Goal: Find specific page/section: Find specific page/section

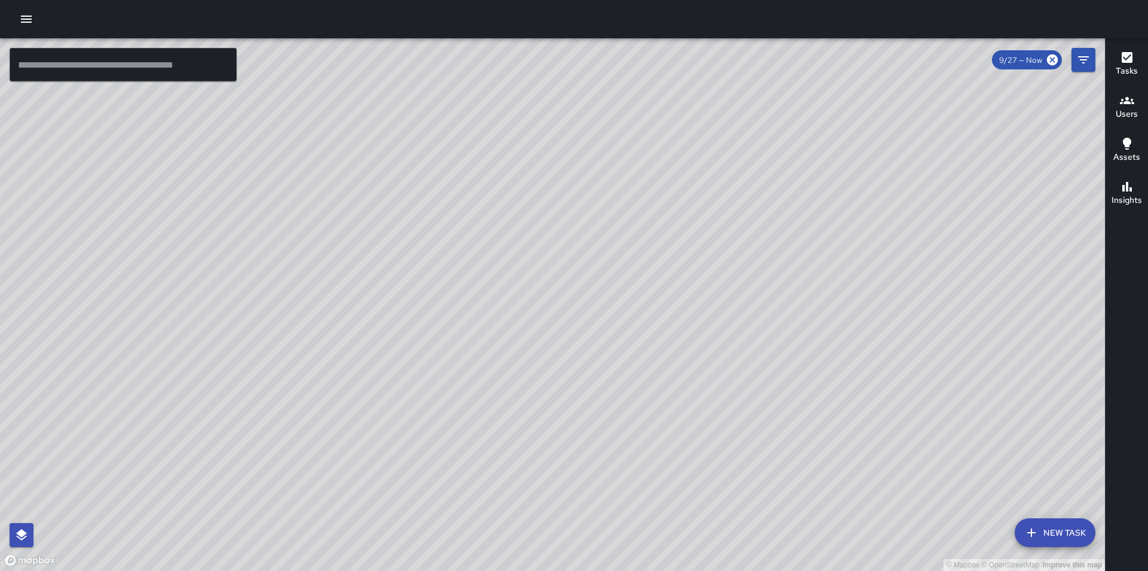
click at [23, 22] on icon "button" at bounding box center [26, 19] width 11 height 7
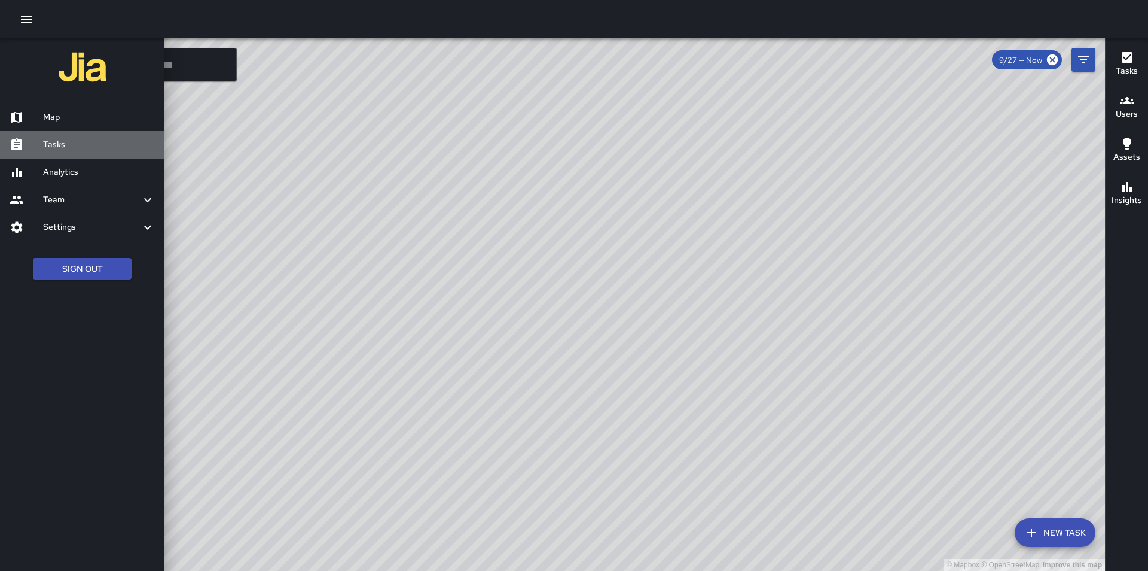
click at [69, 144] on h6 "Tasks" at bounding box center [99, 144] width 112 height 13
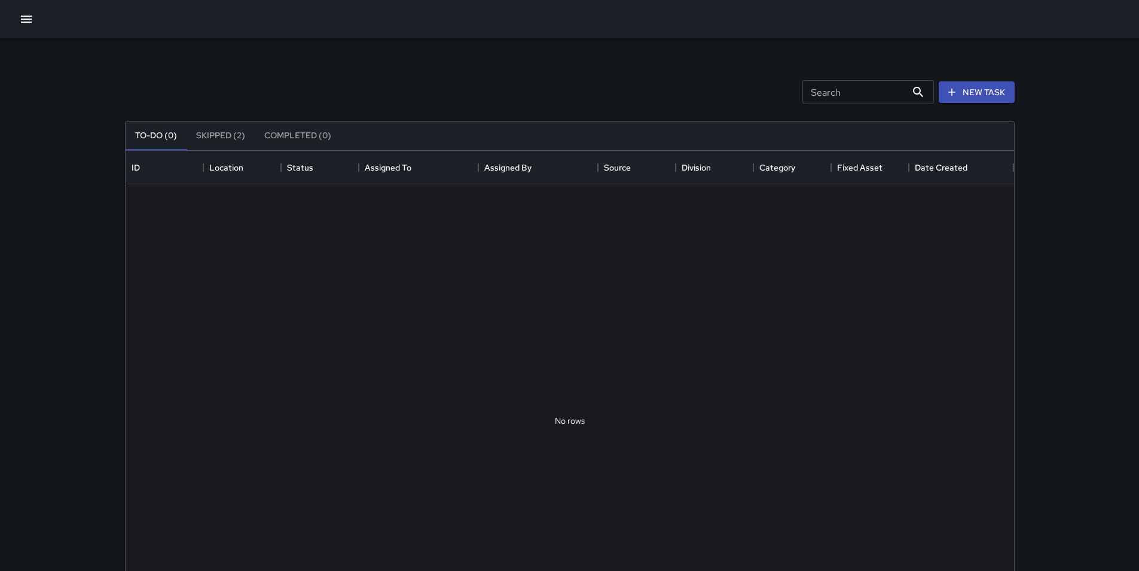
scroll to position [498, 880]
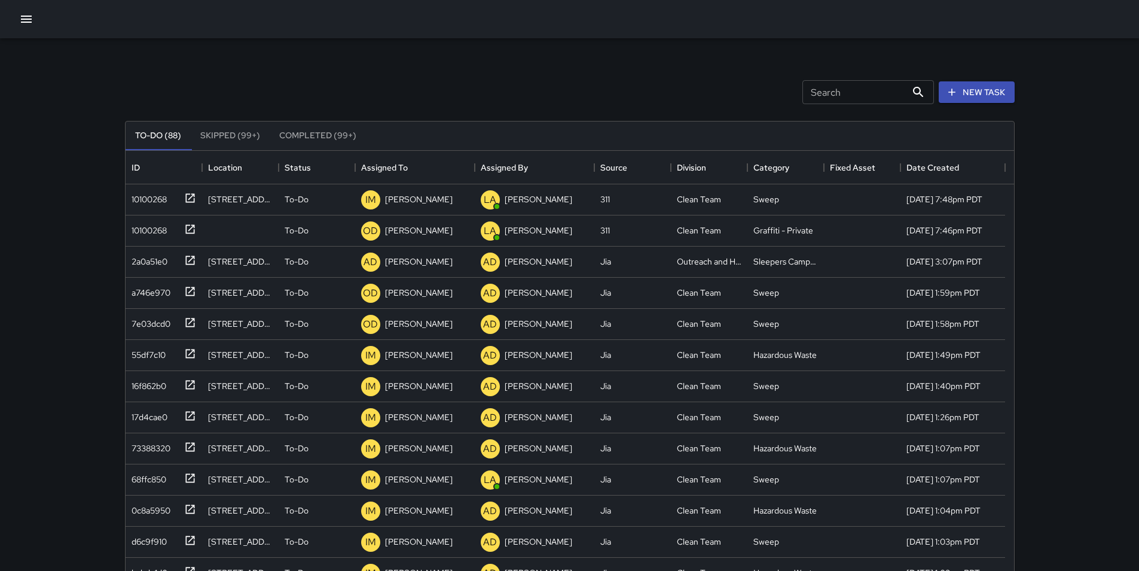
click at [831, 93] on input "Search" at bounding box center [855, 92] width 104 height 24
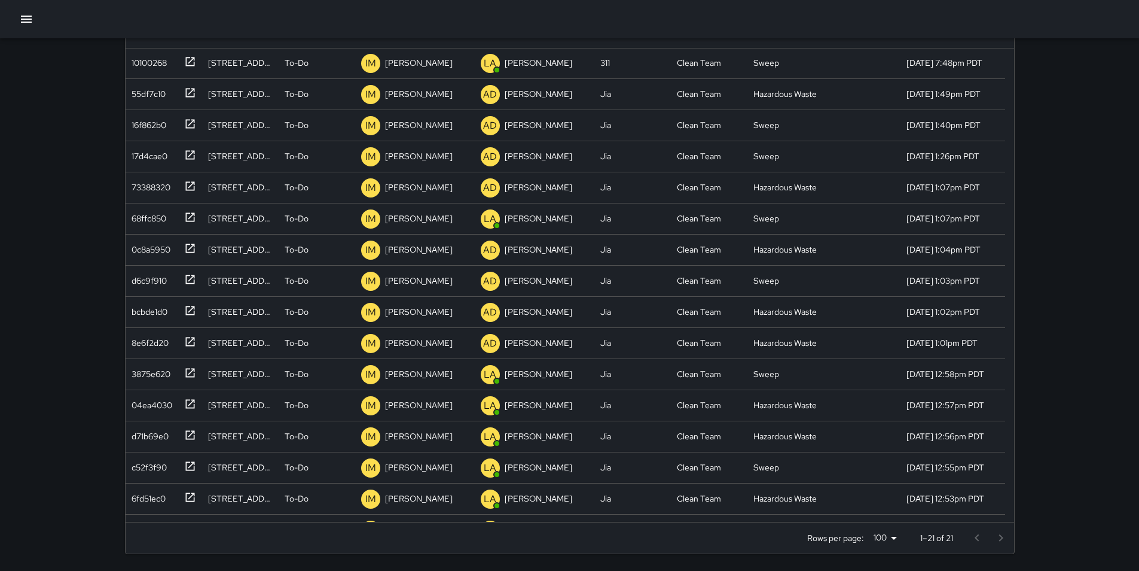
scroll to position [0, 0]
type input "****"
click at [30, 18] on icon "button" at bounding box center [26, 19] width 14 height 14
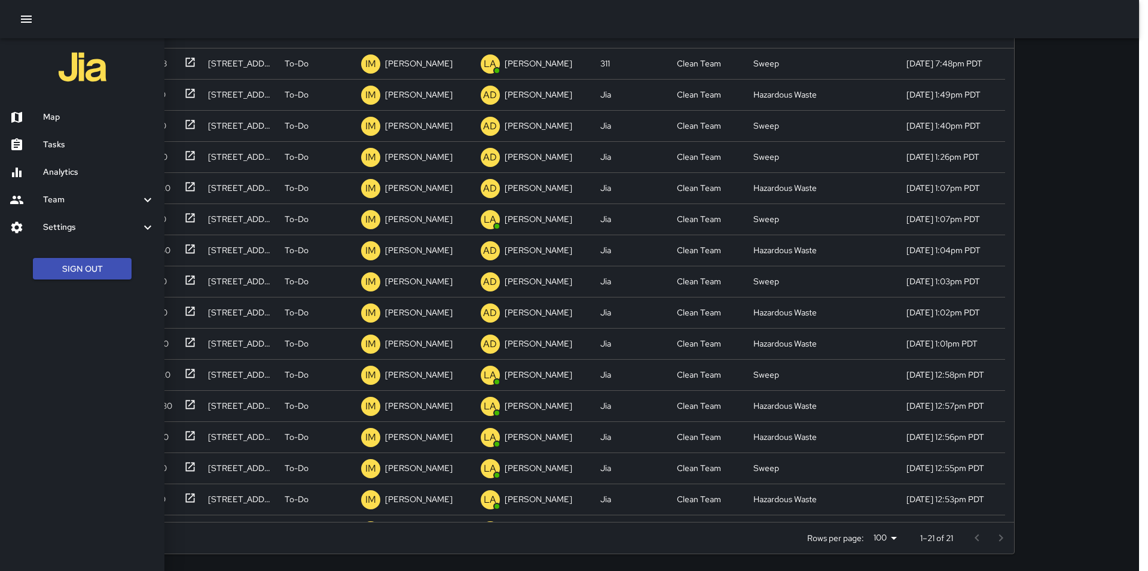
click at [57, 120] on h6 "Map" at bounding box center [99, 117] width 112 height 13
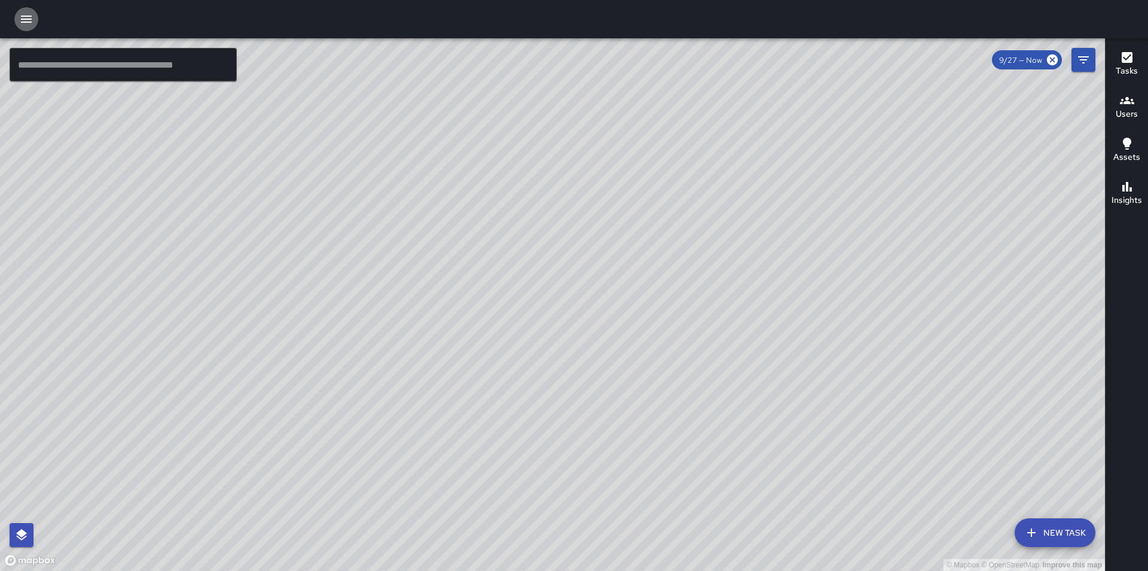
click at [28, 19] on icon "button" at bounding box center [26, 19] width 11 height 7
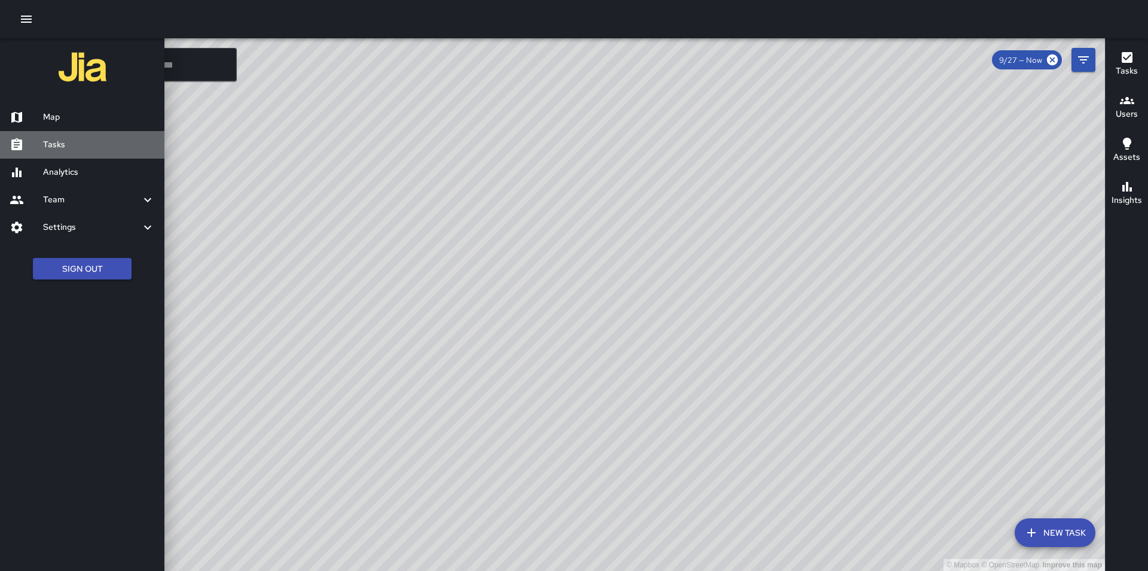
click at [77, 150] on h6 "Tasks" at bounding box center [99, 144] width 112 height 13
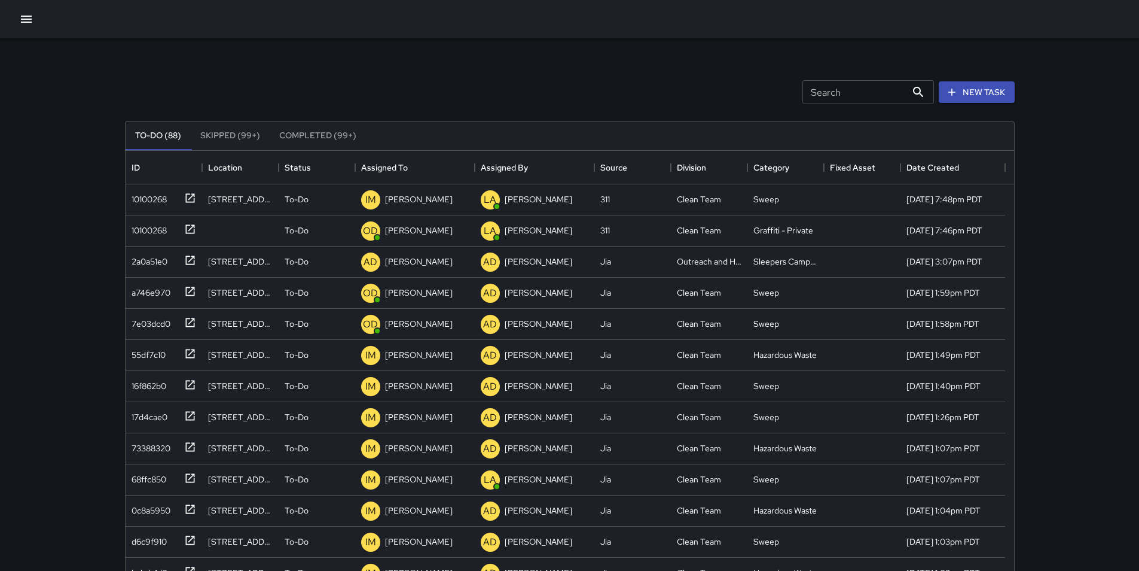
scroll to position [498, 880]
click at [148, 266] on div "2a0a51e0" at bounding box center [147, 259] width 41 height 17
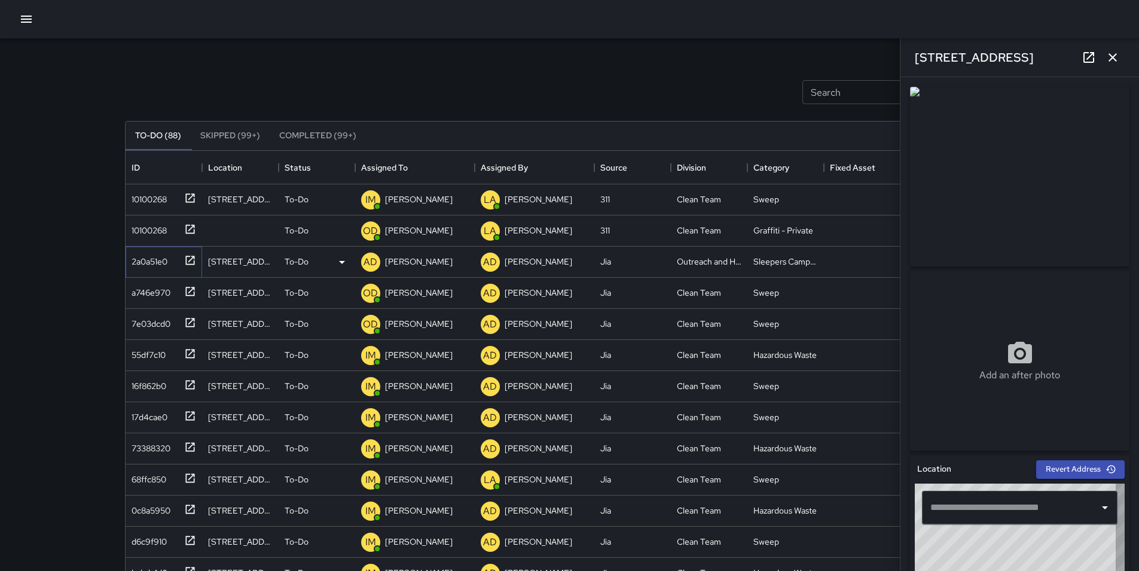
type input "**********"
